Goal: Information Seeking & Learning: Learn about a topic

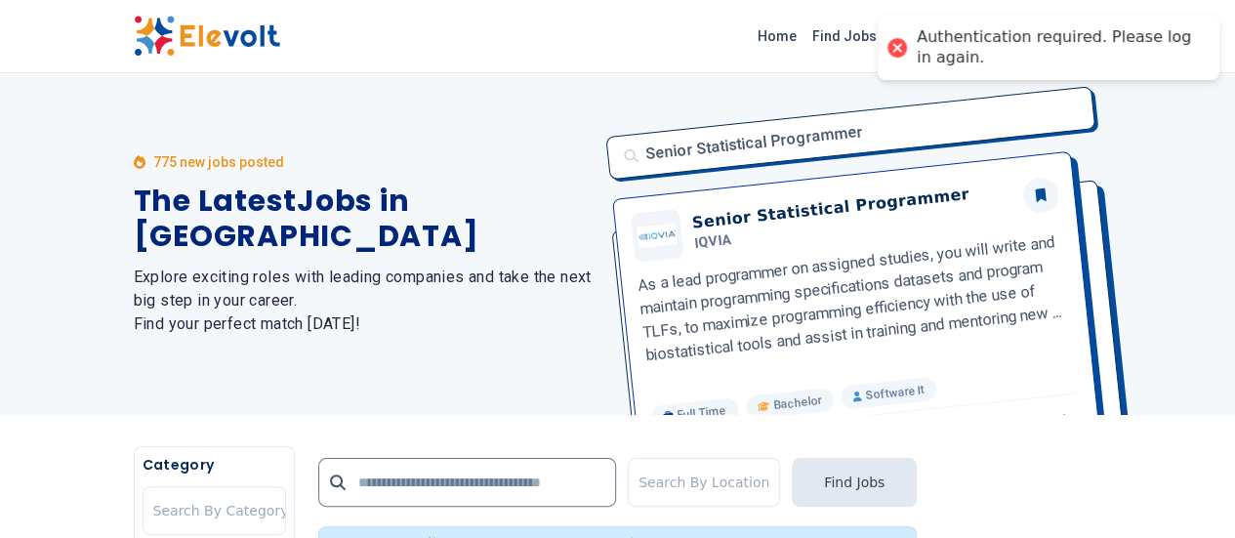
scroll to position [214, 0]
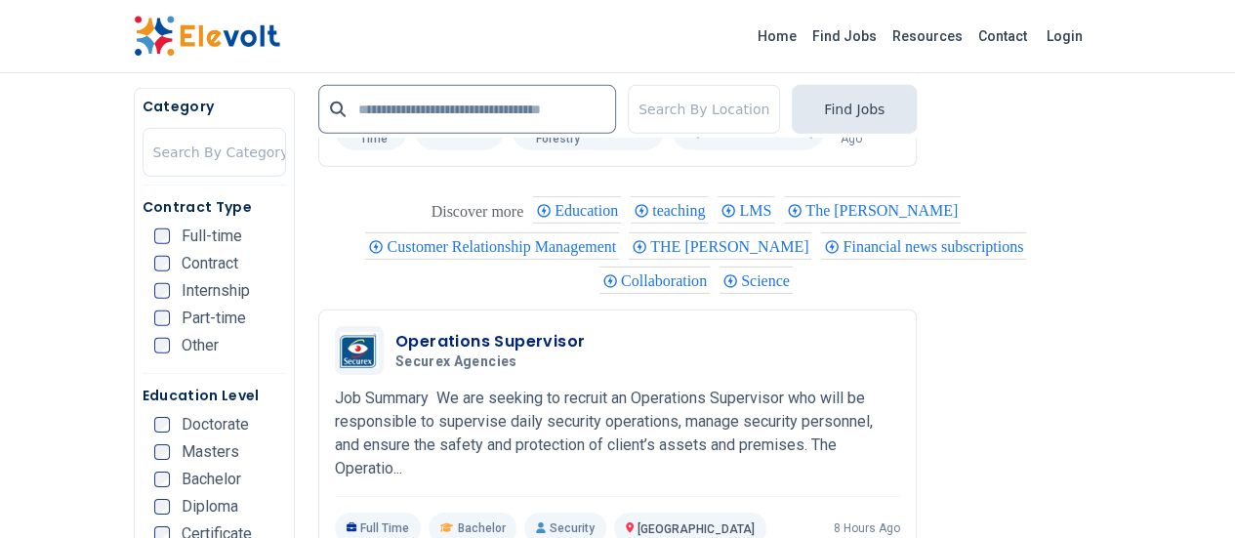
scroll to position [2881, 0]
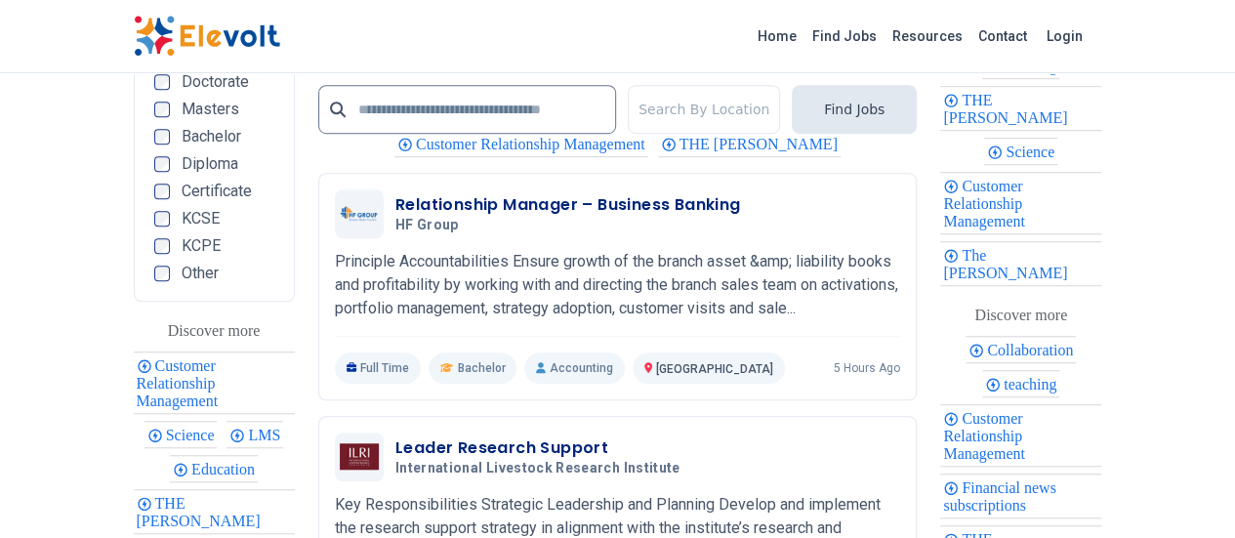
scroll to position [4343, 0]
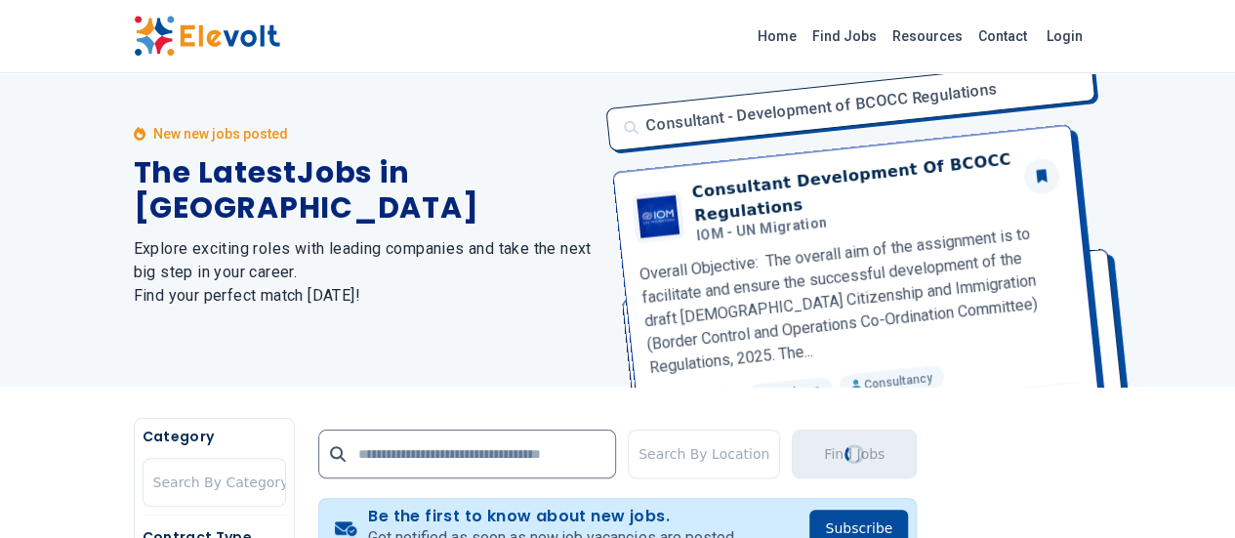
scroll to position [0, 0]
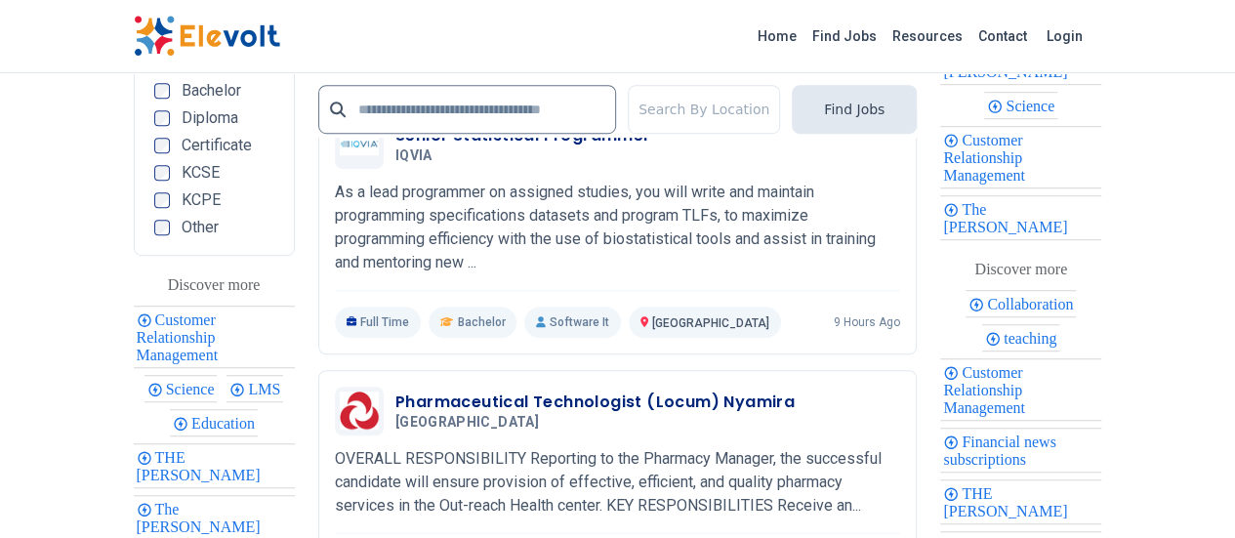
scroll to position [4291, 0]
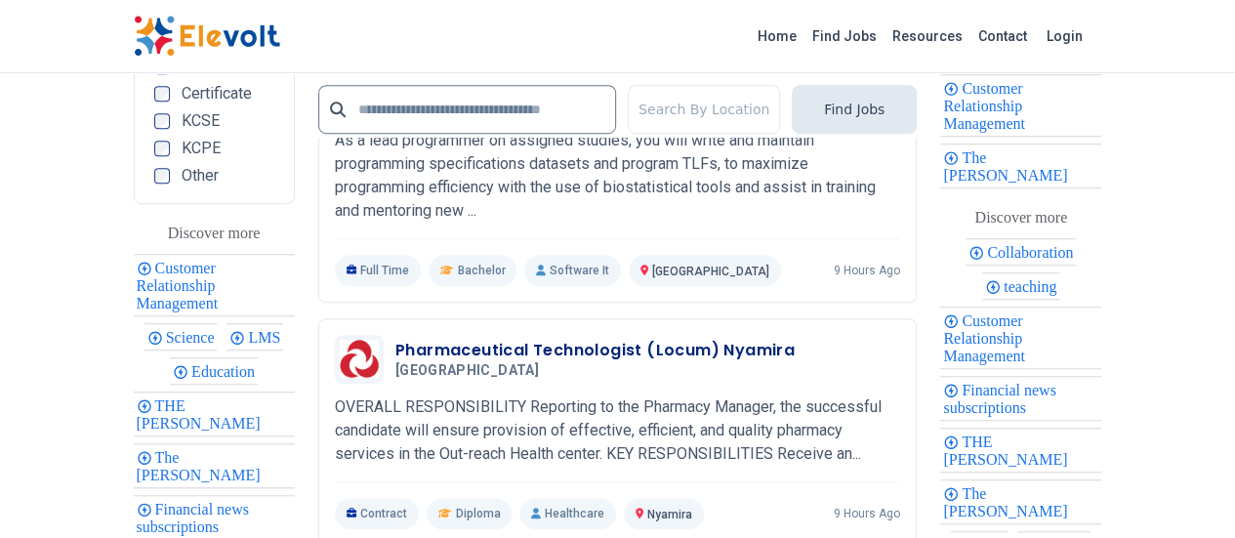
drag, startPoint x: 595, startPoint y: 360, endPoint x: 578, endPoint y: 345, distance: 23.5
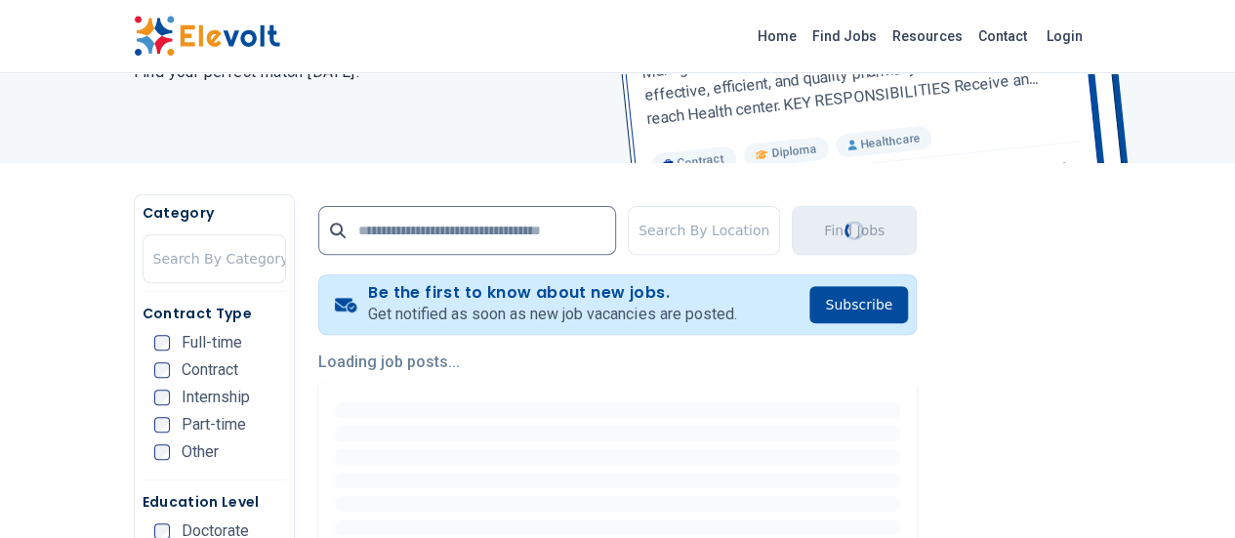
scroll to position [131, 0]
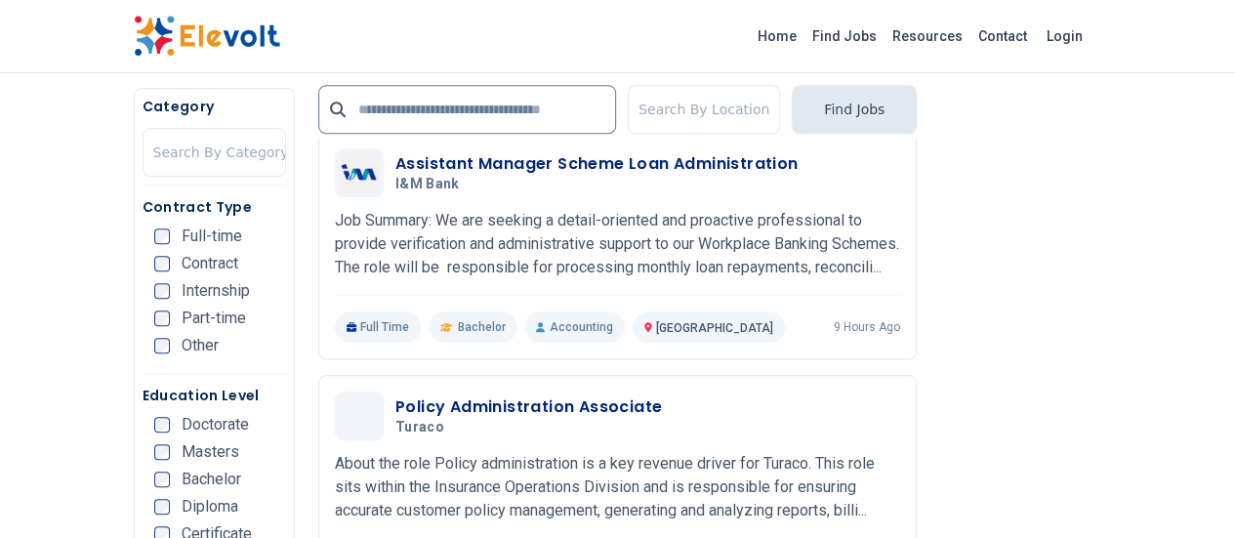
scroll to position [952, 0]
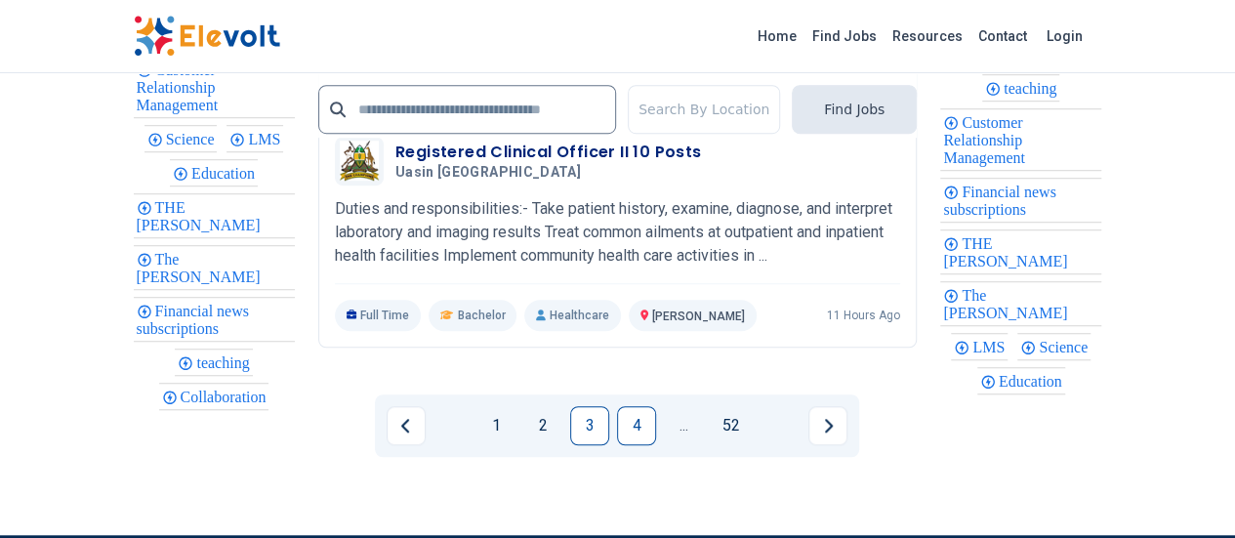
click at [635, 406] on link "4" at bounding box center [636, 425] width 39 height 39
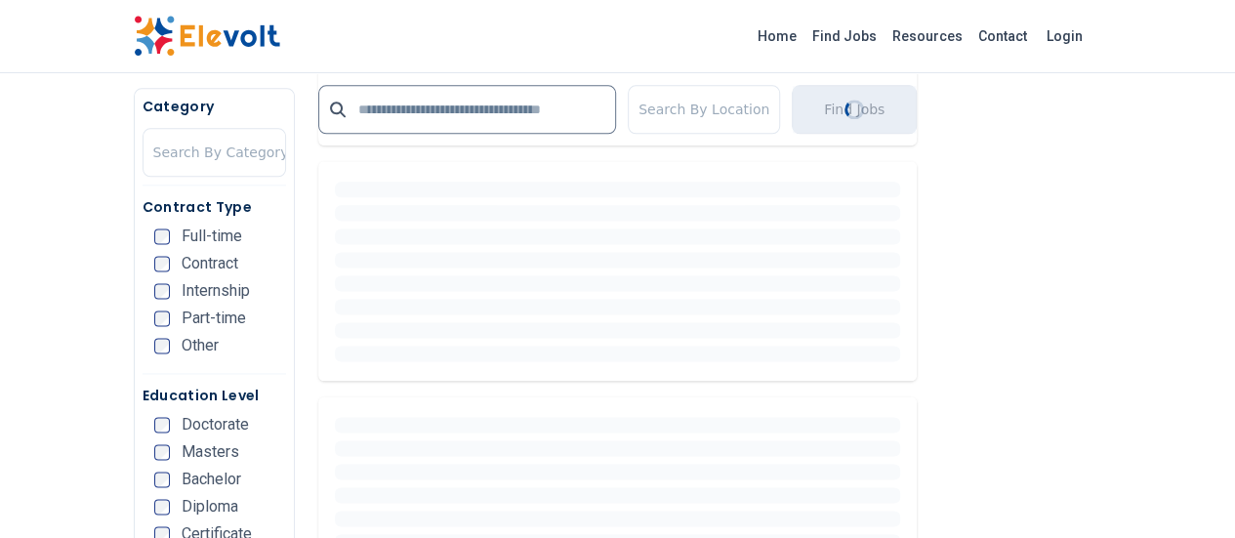
scroll to position [436, 0]
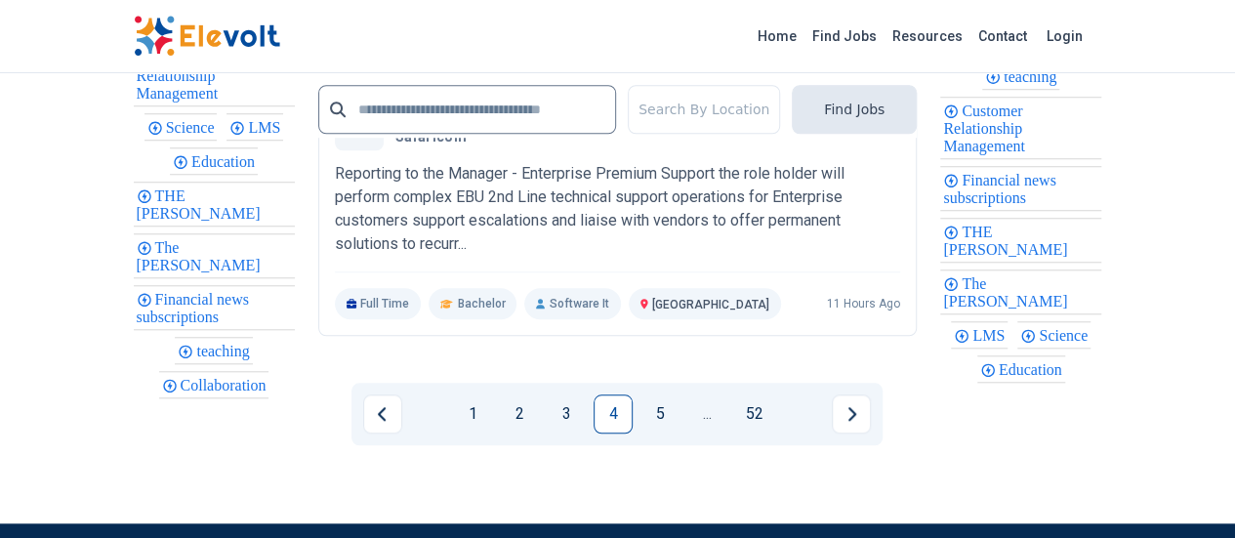
scroll to position [4460, 0]
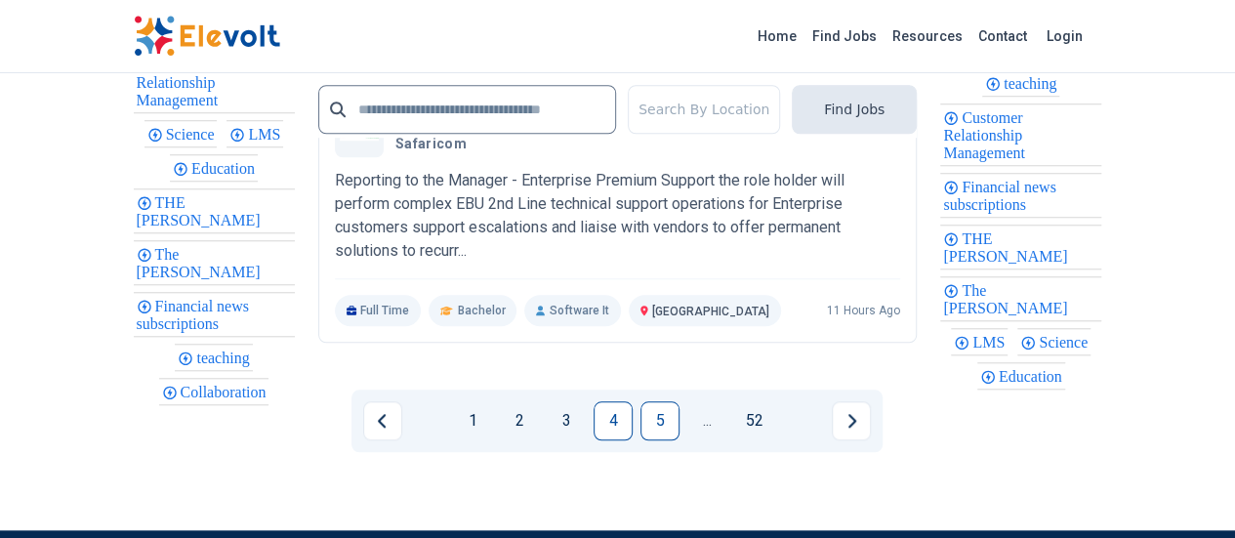
click at [655, 401] on link "5" at bounding box center [659, 420] width 39 height 39
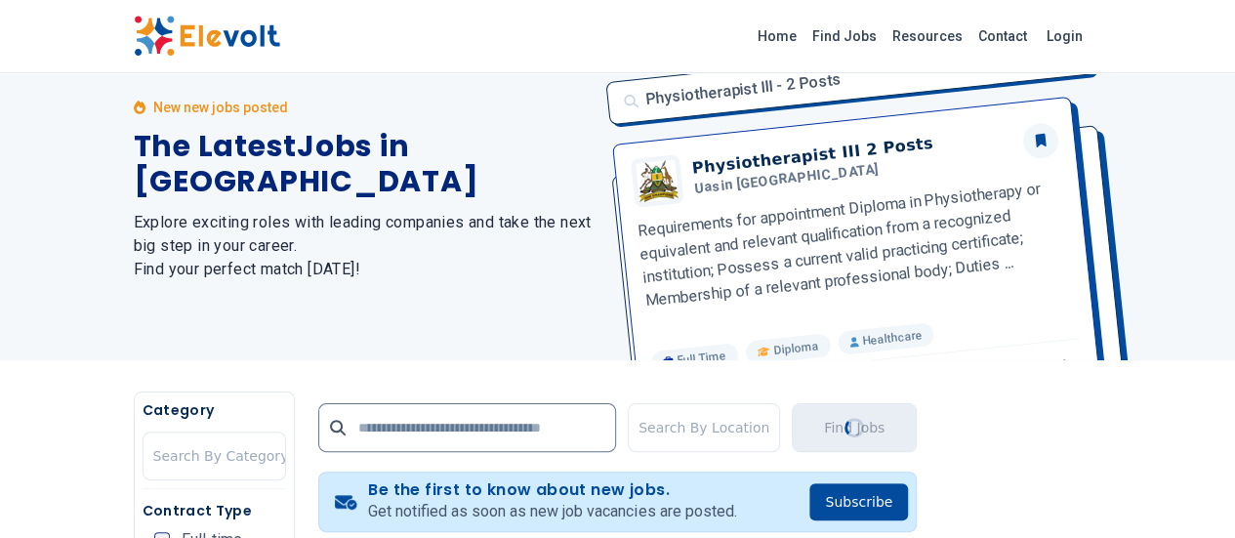
scroll to position [14, 0]
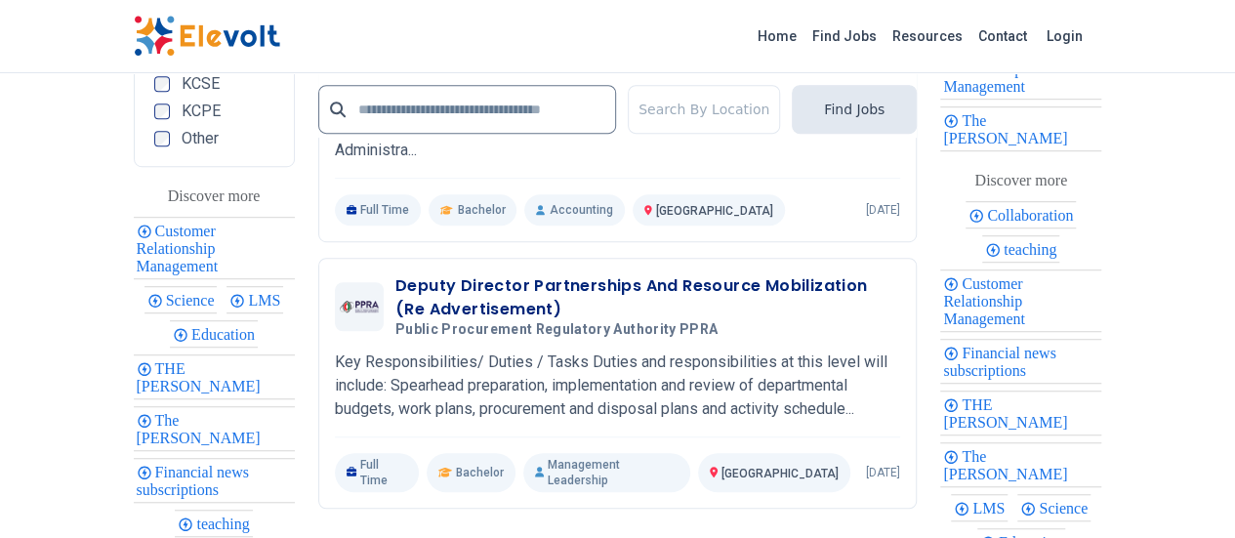
scroll to position [4463, 0]
